Goal: Information Seeking & Learning: Learn about a topic

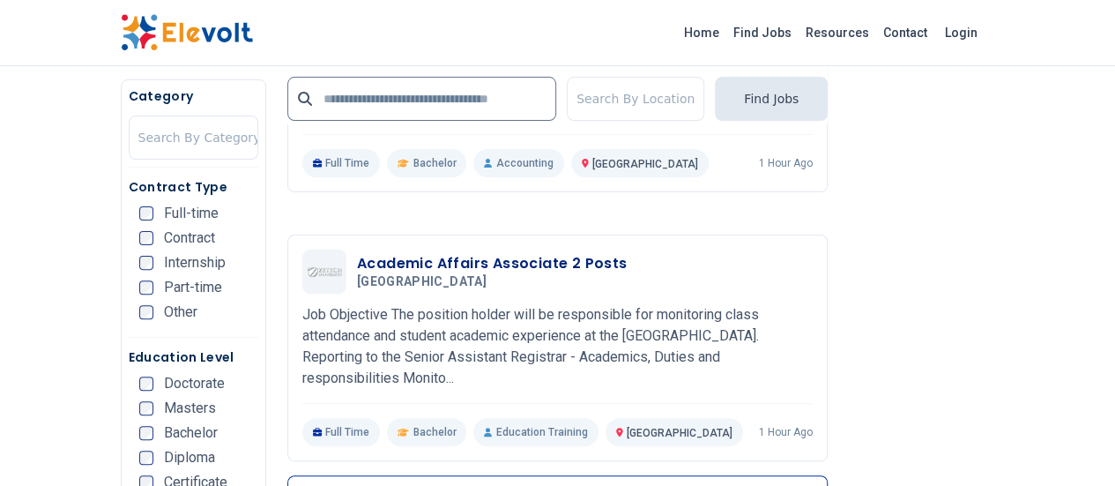
scroll to position [3581, 0]
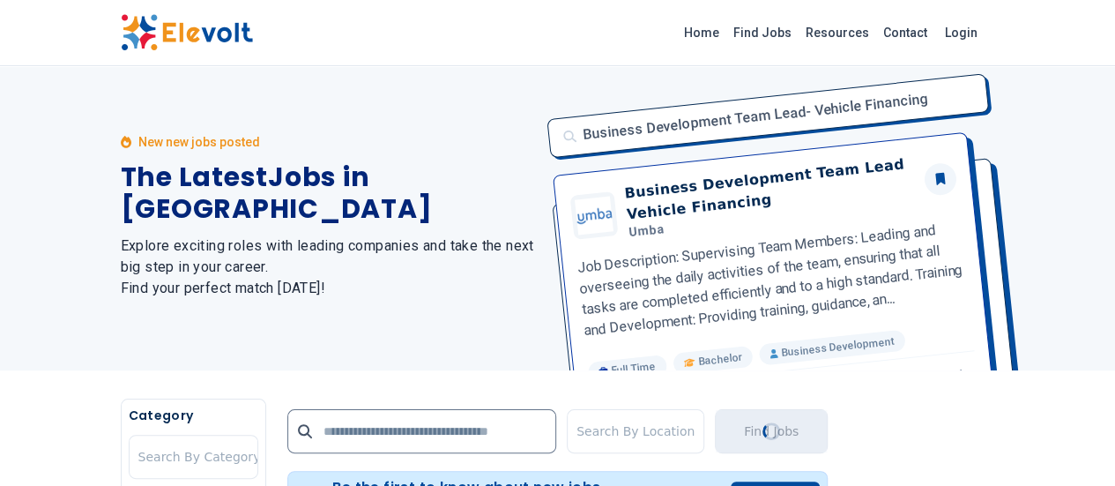
scroll to position [0, 0]
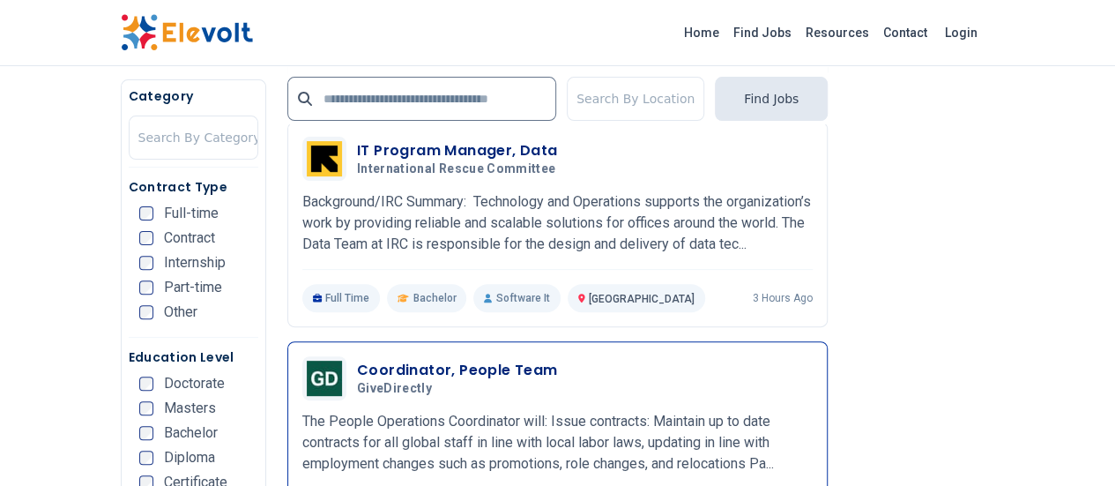
scroll to position [3541, 0]
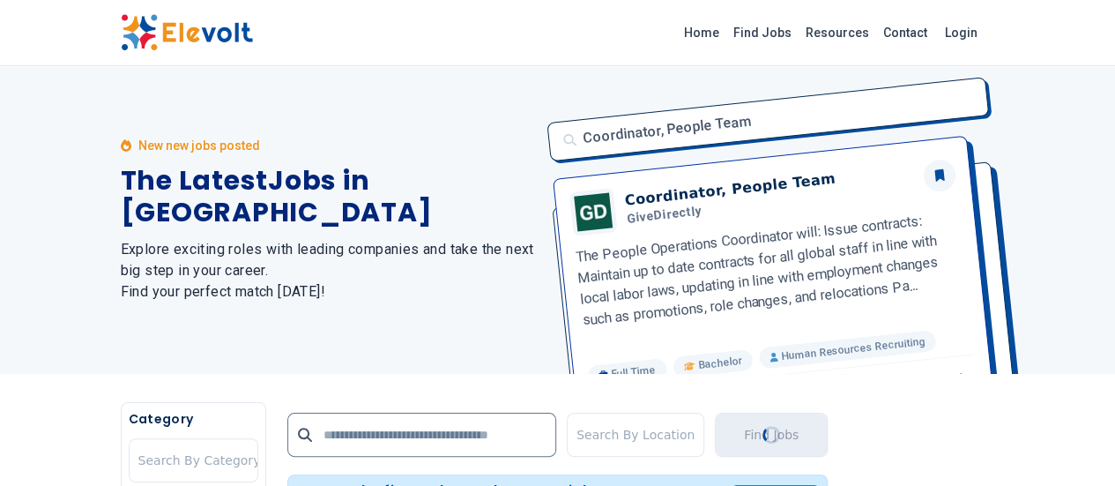
scroll to position [0, 0]
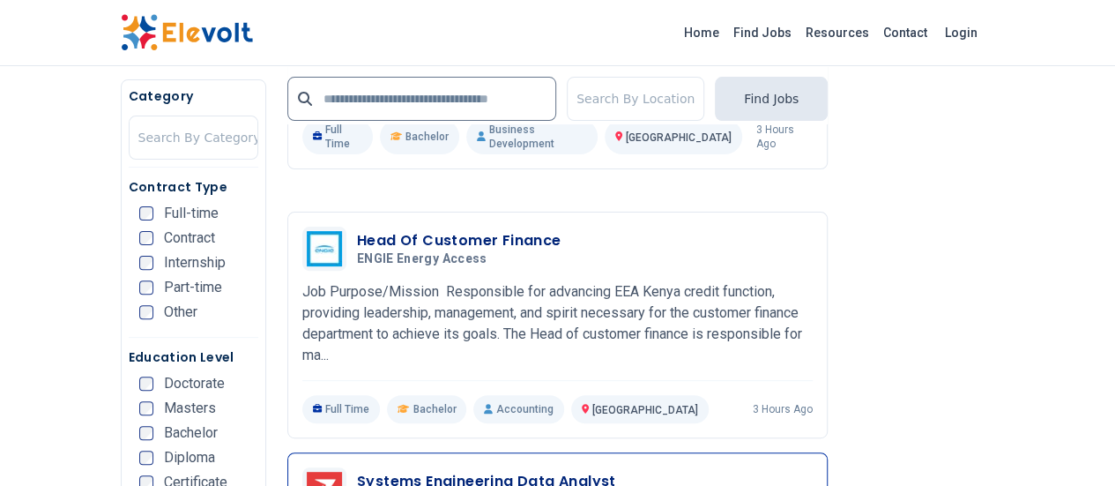
scroll to position [3525, 0]
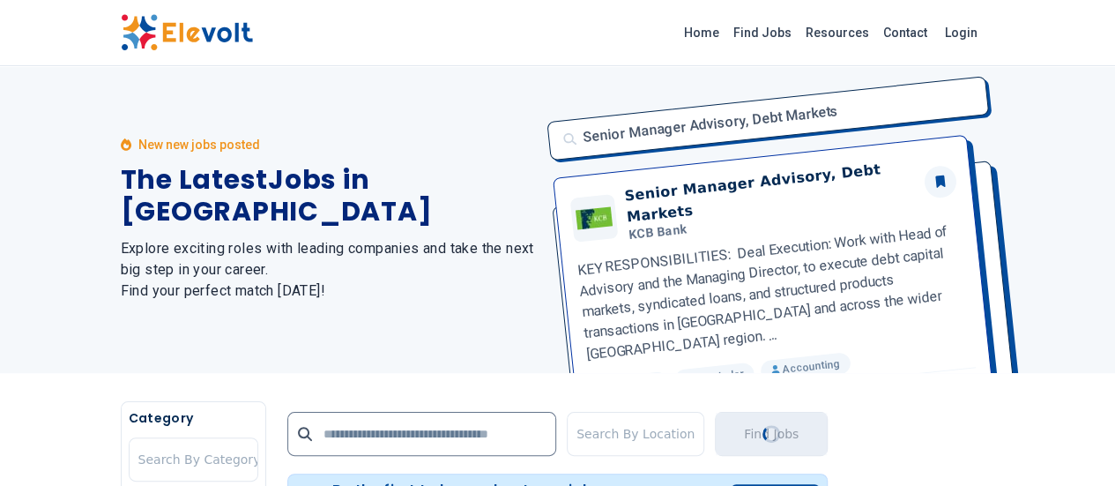
scroll to position [0, 0]
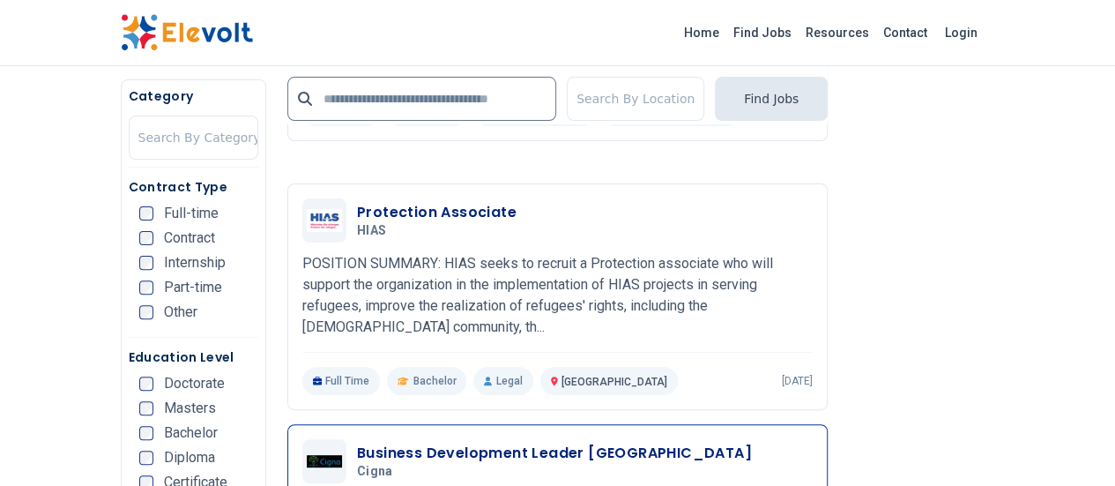
scroll to position [3528, 0]
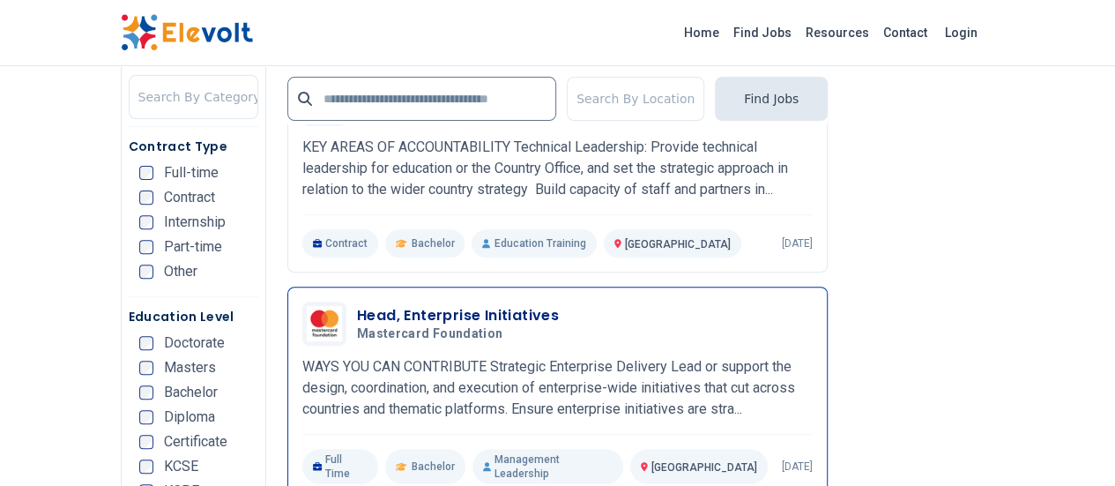
scroll to position [3596, 0]
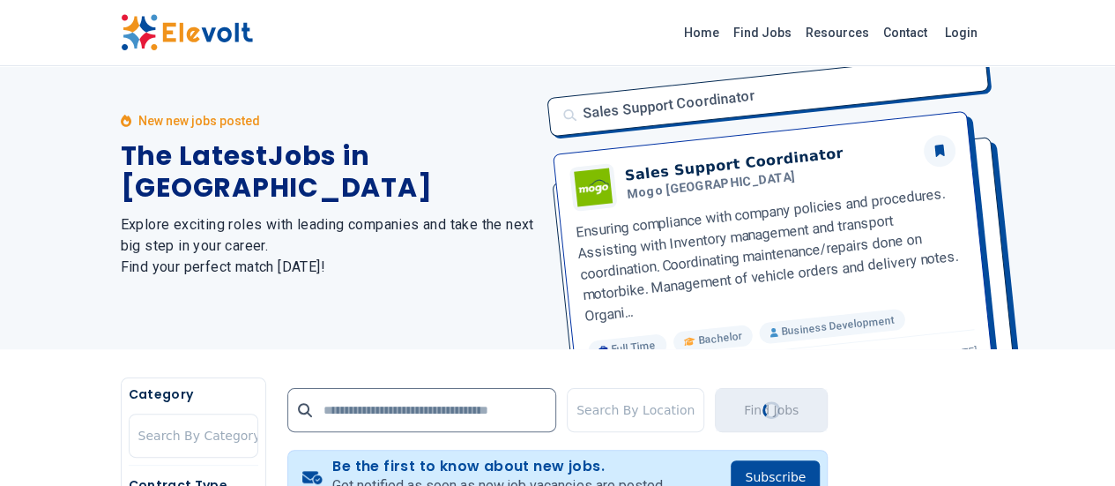
scroll to position [0, 0]
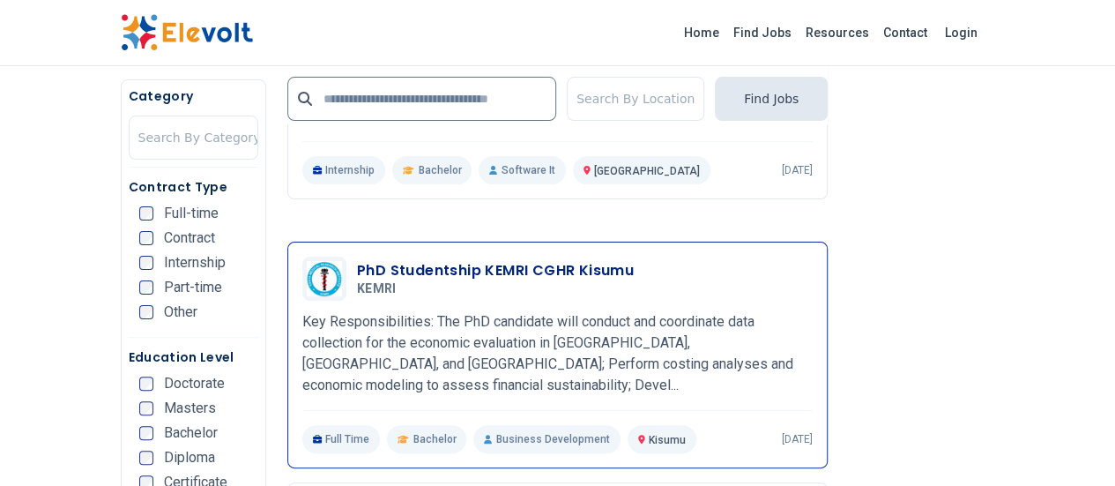
scroll to position [3525, 0]
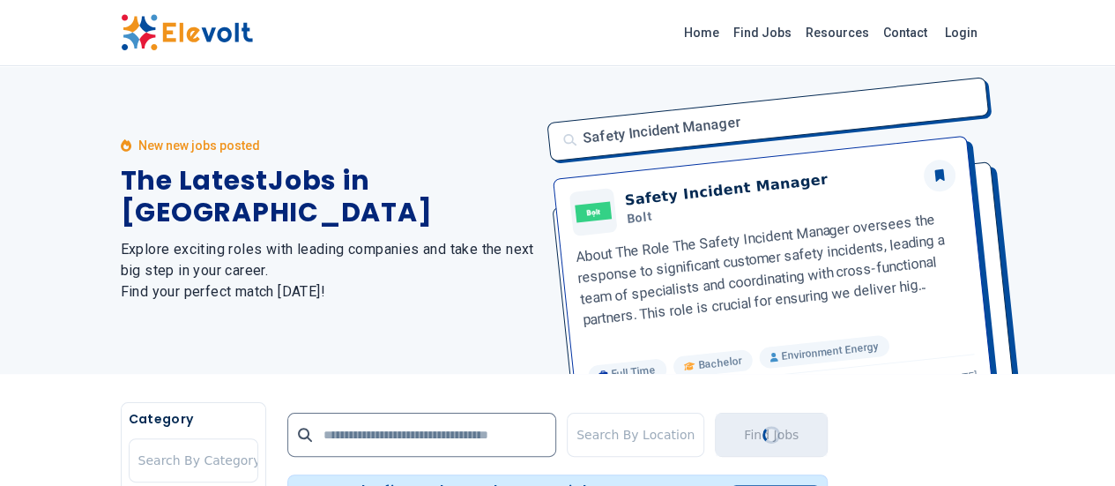
scroll to position [0, 0]
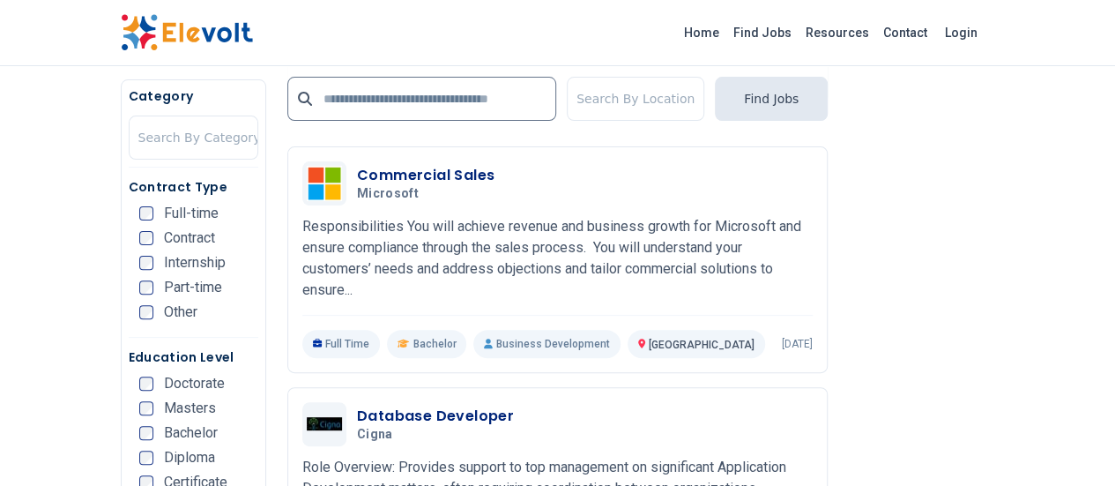
scroll to position [3525, 0]
